Goal: Register for event/course

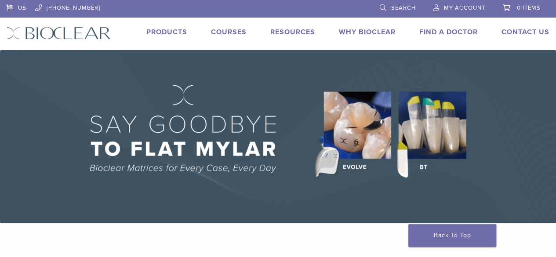
click at [231, 35] on link "Courses" at bounding box center [229, 32] width 36 height 9
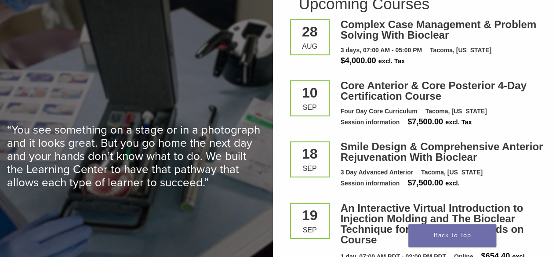
scroll to position [1185, 0]
click at [387, 106] on div "Four Day Core Curriculum" at bounding box center [379, 110] width 77 height 9
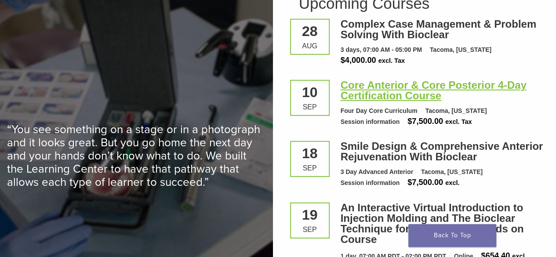
click at [372, 83] on link "Core Anterior & Core Posterior 4-Day Certification Course" at bounding box center [434, 90] width 186 height 22
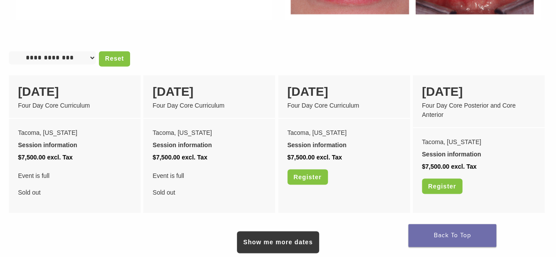
scroll to position [716, 0]
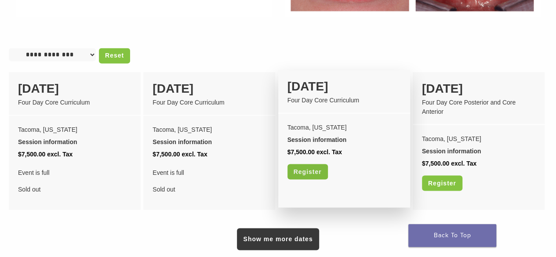
click at [321, 167] on link "Register" at bounding box center [308, 171] width 40 height 15
